Goal: Entertainment & Leisure: Browse casually

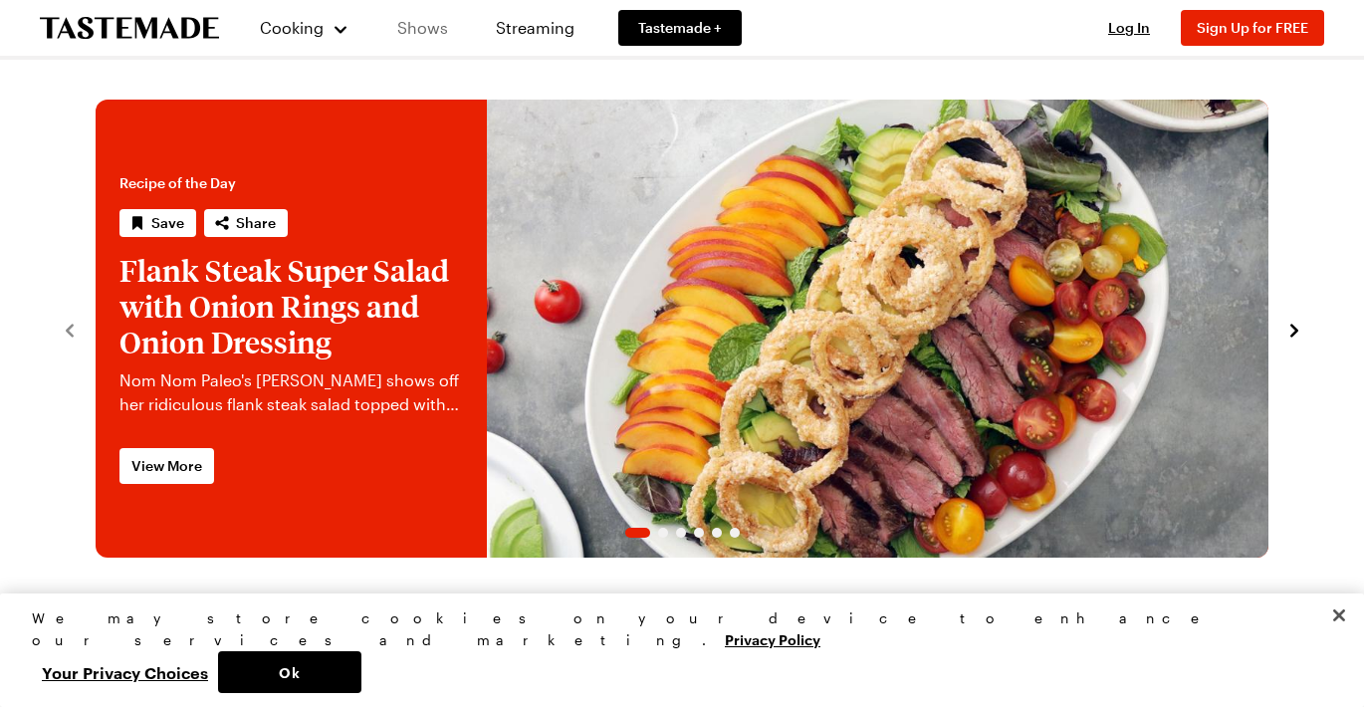
click at [411, 26] on link "Shows" at bounding box center [422, 28] width 91 height 56
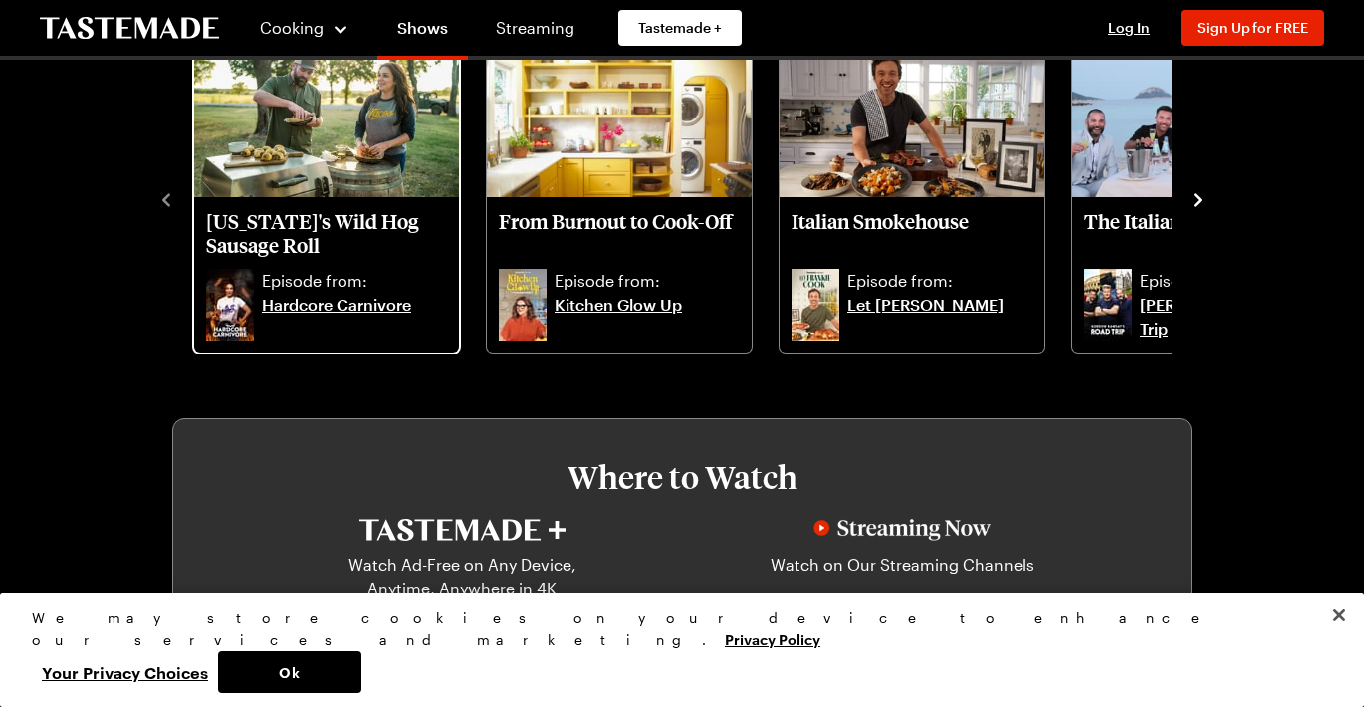
scroll to position [658, 0]
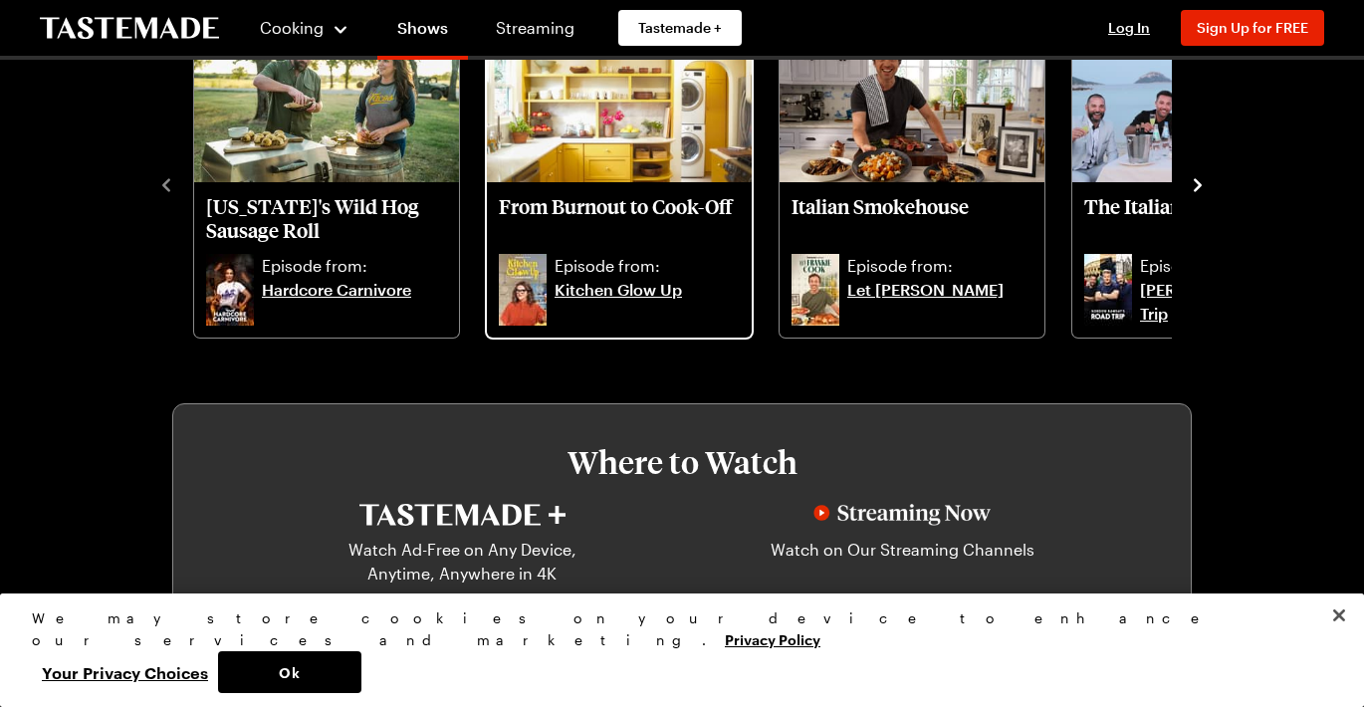
click at [610, 289] on link "Kitchen Glow Up" at bounding box center [647, 302] width 185 height 48
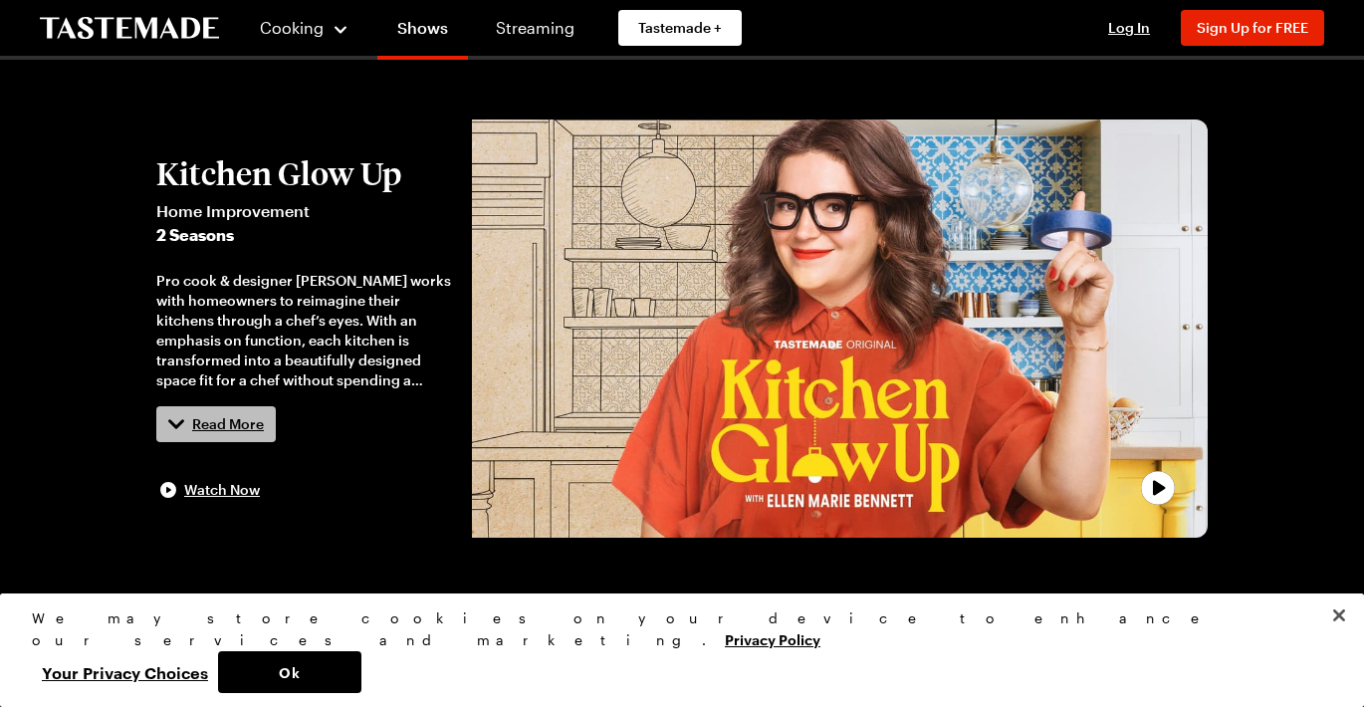
click at [213, 421] on span "Read More" at bounding box center [228, 424] width 72 height 20
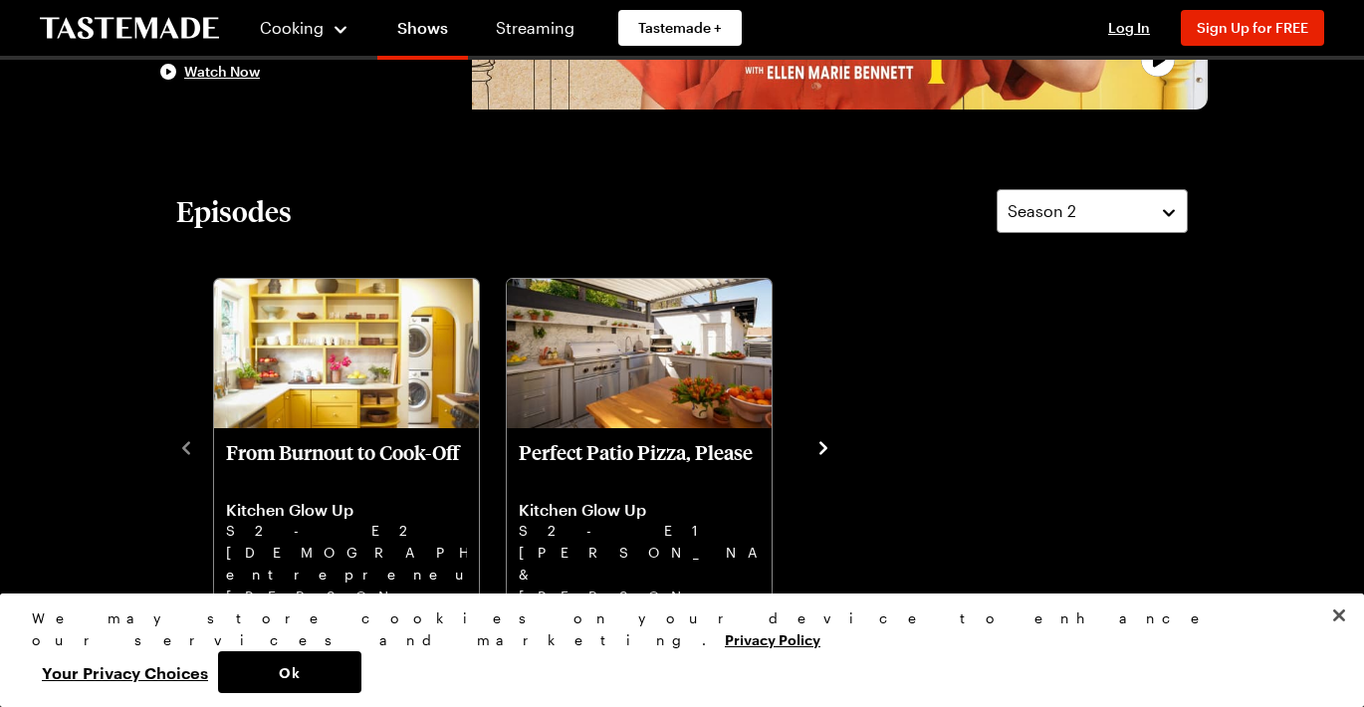
scroll to position [429, 0]
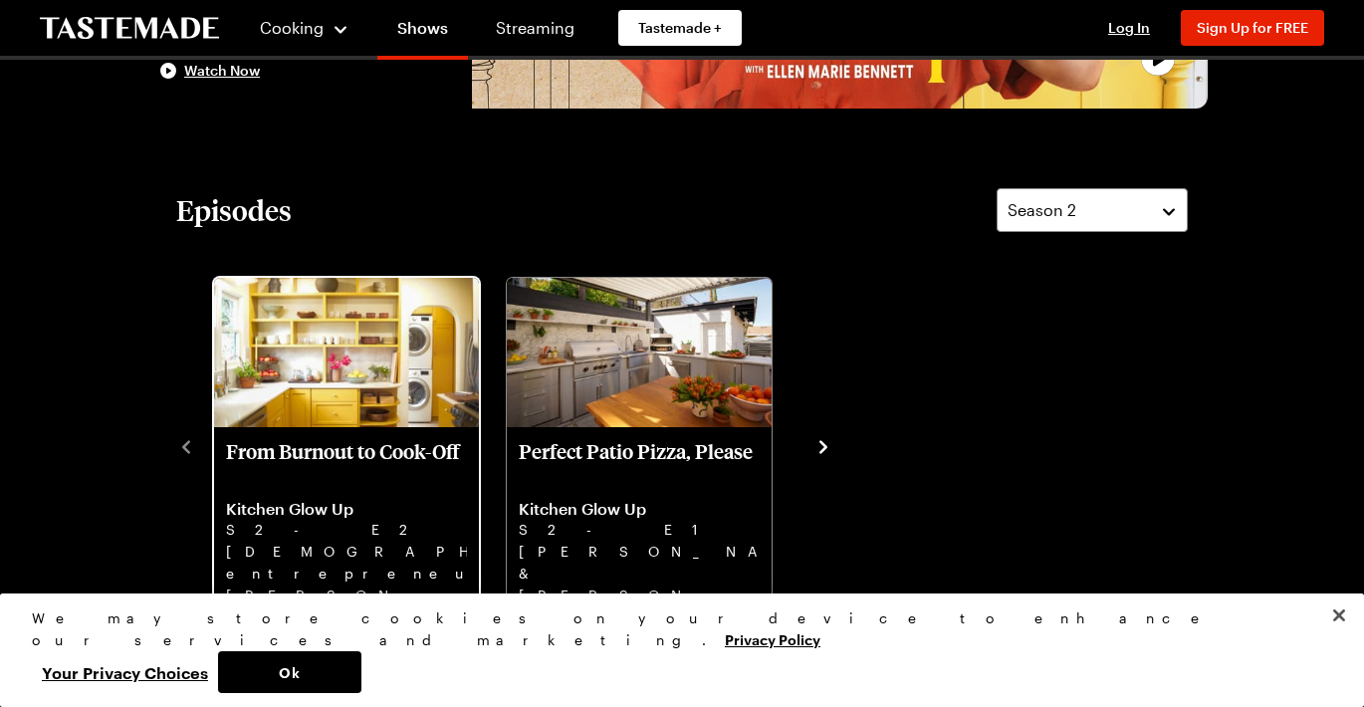
click at [337, 562] on p "[DEMOGRAPHIC_DATA] entrepreneur [PERSON_NAME] & her husband [PERSON_NAME] need …" at bounding box center [346, 573] width 241 height 64
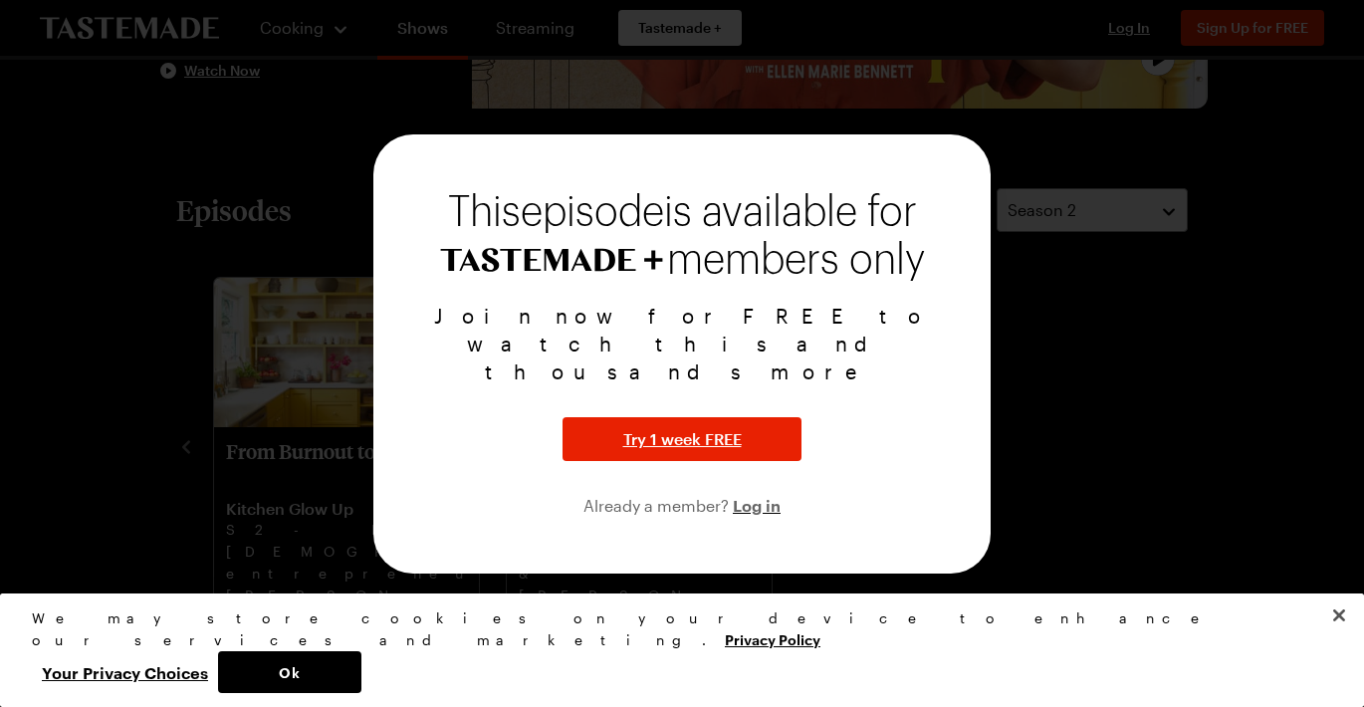
click at [1162, 450] on div at bounding box center [682, 353] width 1364 height 707
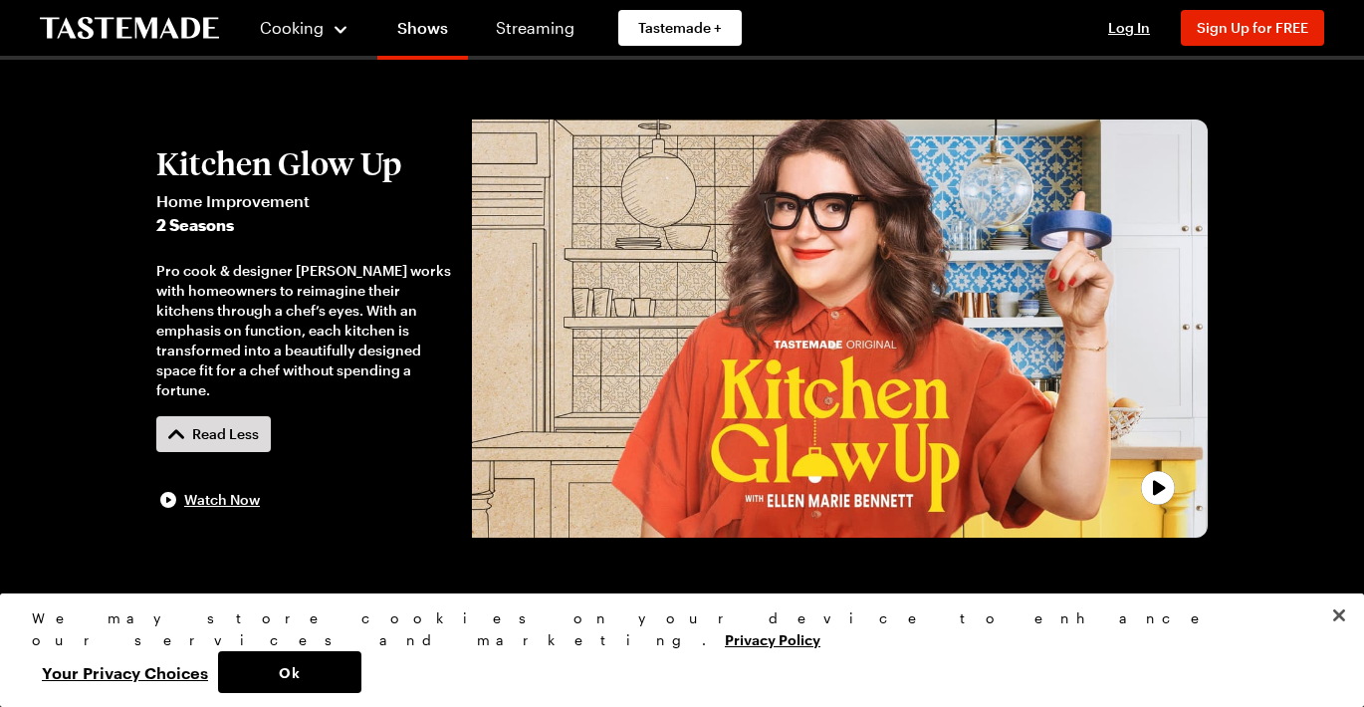
scroll to position [0, 0]
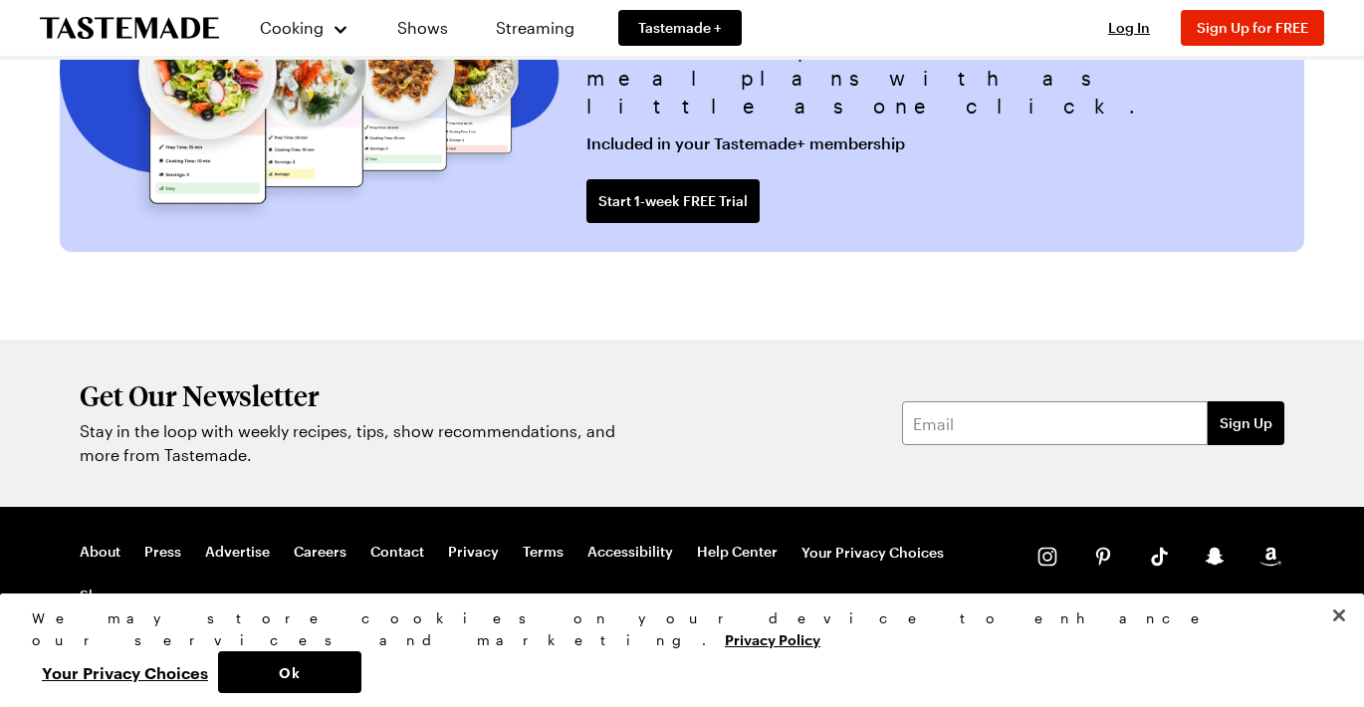
scroll to position [5008, 0]
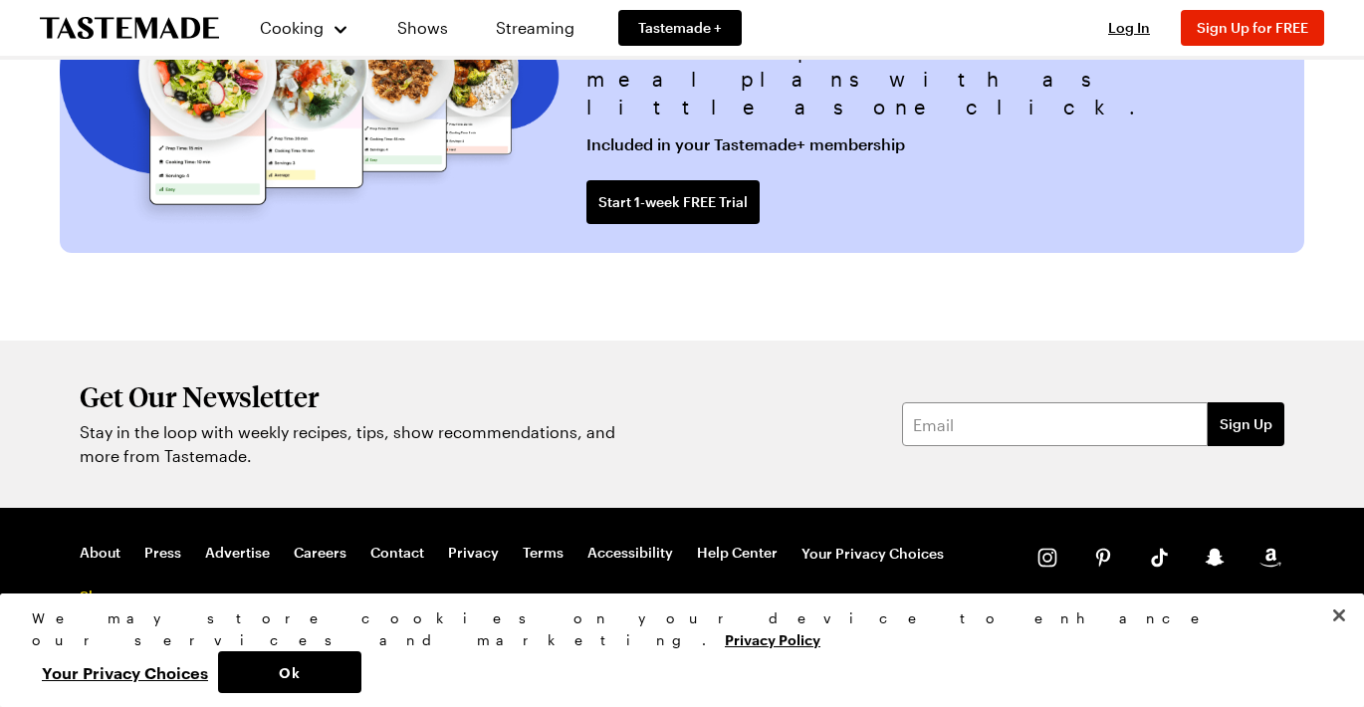
click at [116, 588] on link "Shop" at bounding box center [98, 597] width 36 height 18
